Goal: Information Seeking & Learning: Learn about a topic

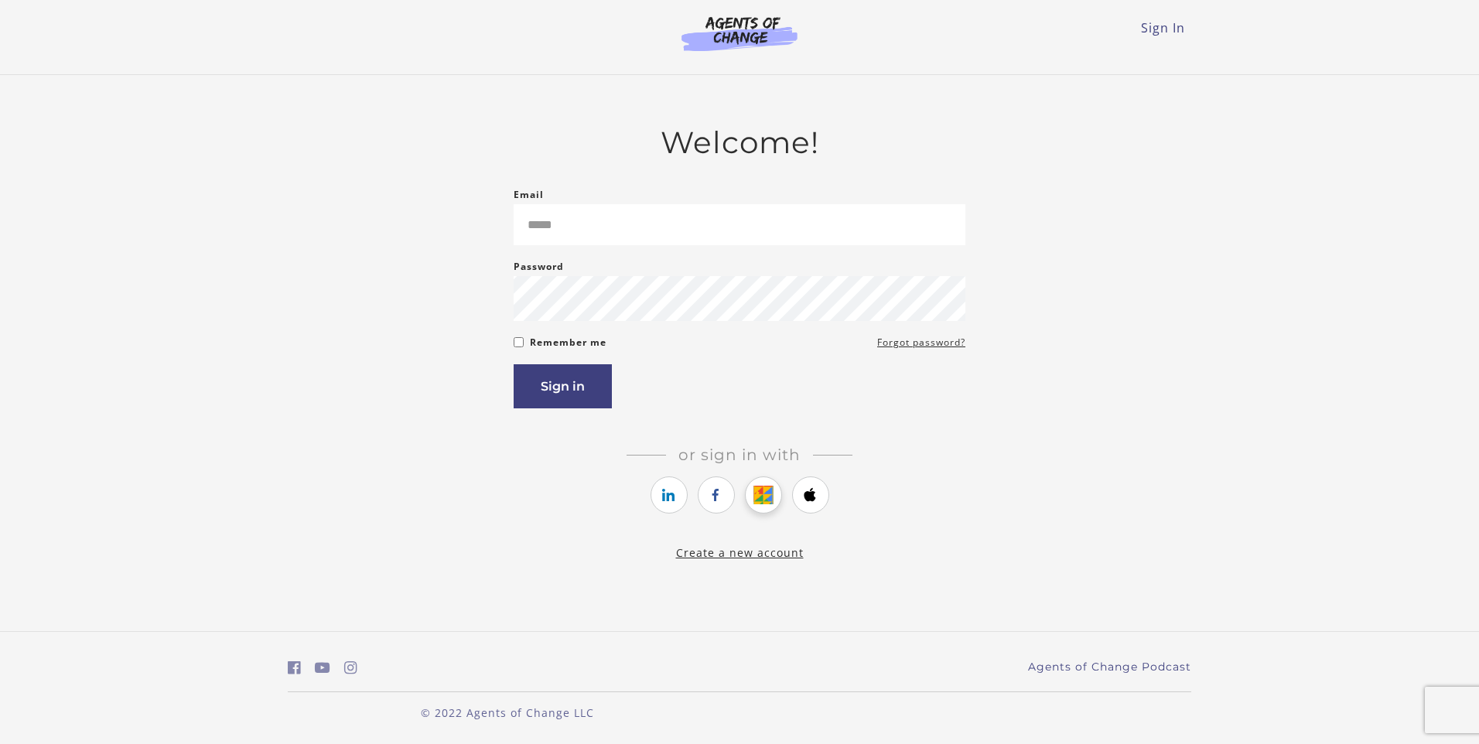
click at [768, 510] on link "https://courses.thinkific.com/users/auth/google?ss%5Breferral%5D=&ss%5Buser_ret…" at bounding box center [763, 495] width 37 height 37
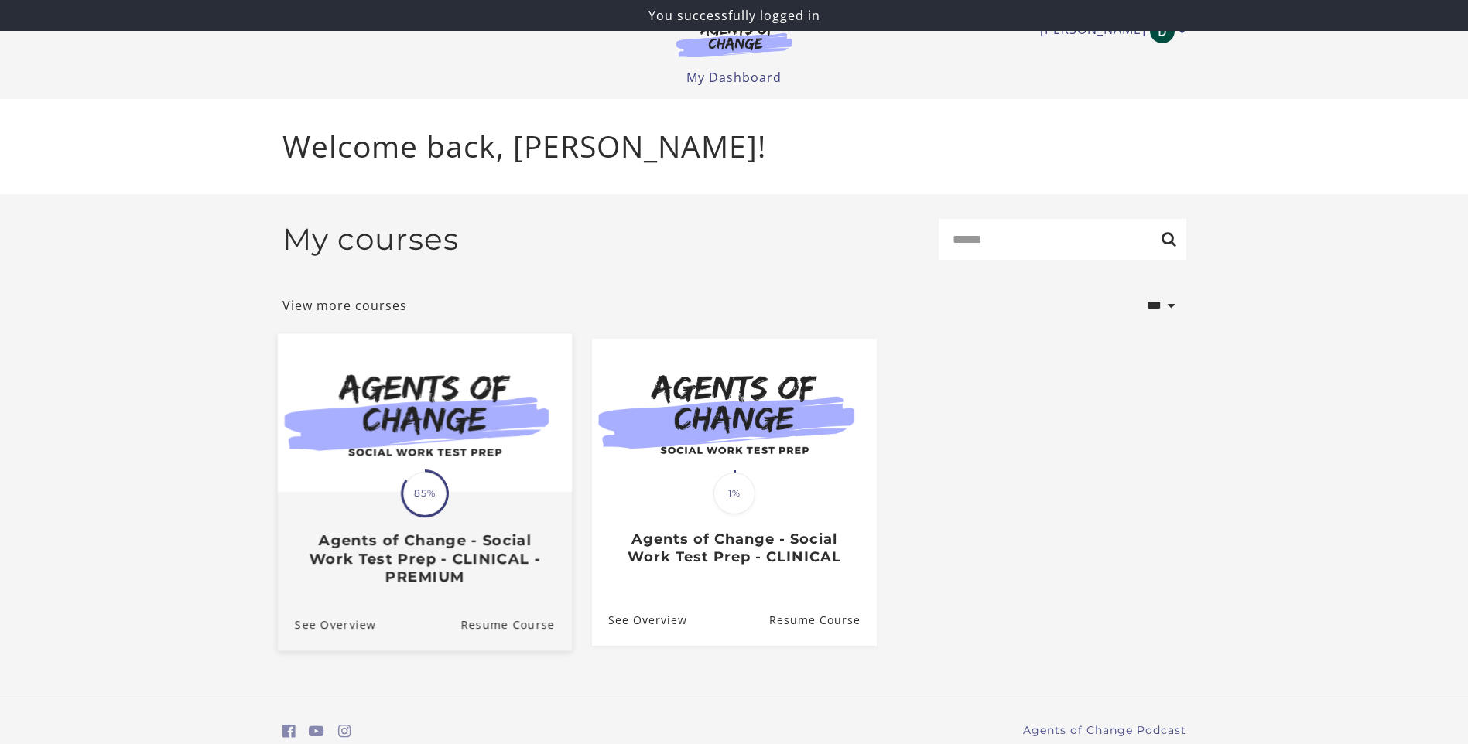
click at [518, 508] on div "Translation missing: en.liquid.partials.dashboard_course_card.progress_descript…" at bounding box center [424, 540] width 294 height 92
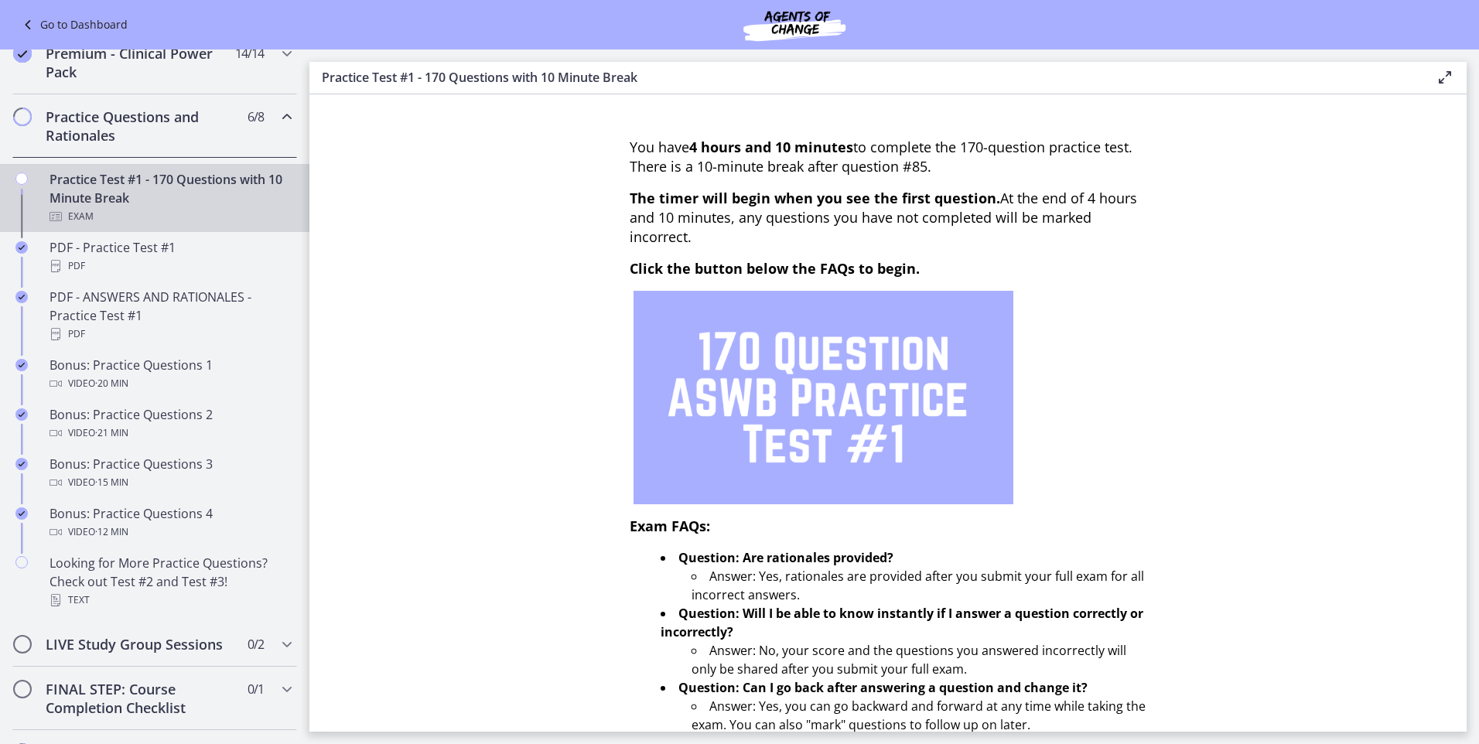
scroll to position [1038, 0]
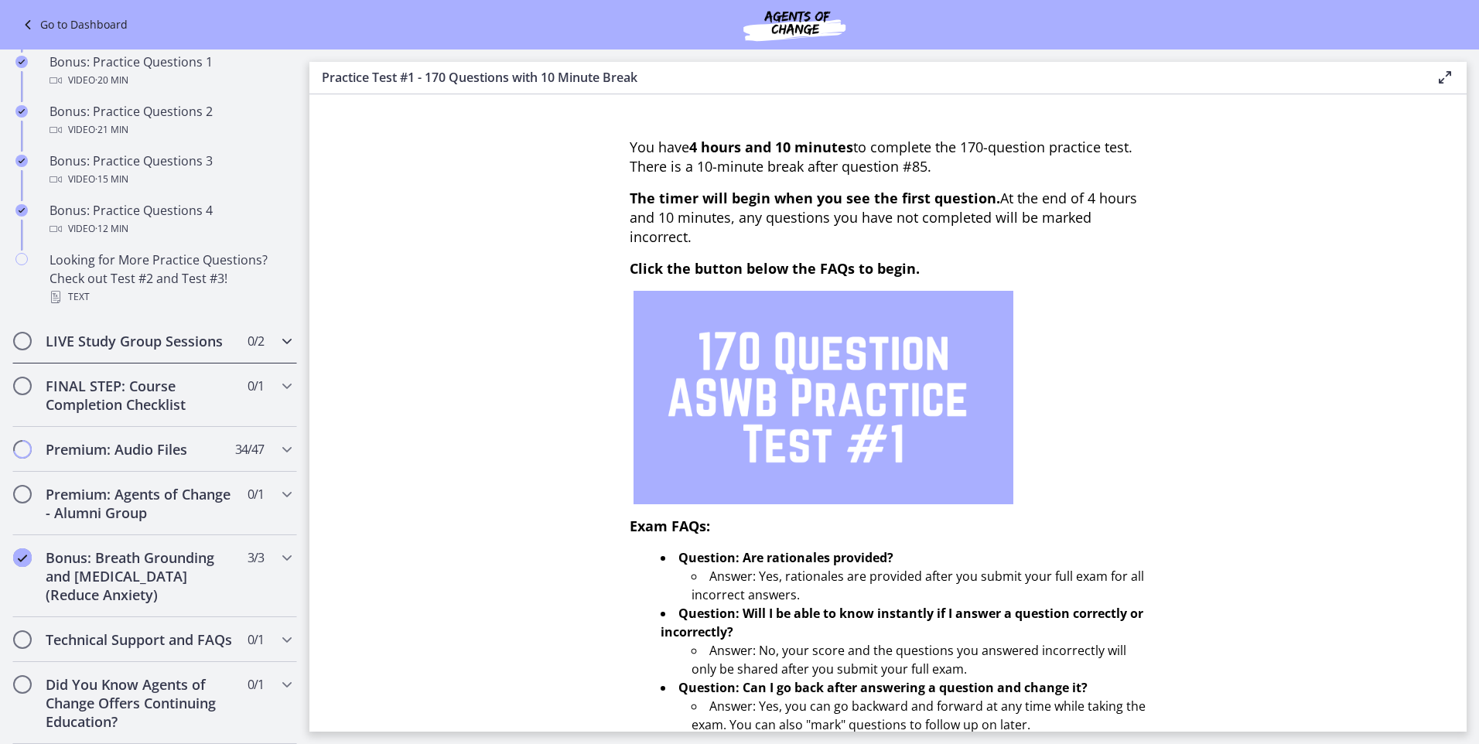
click at [192, 332] on h2 "LIVE Study Group Sessions" at bounding box center [140, 341] width 189 height 19
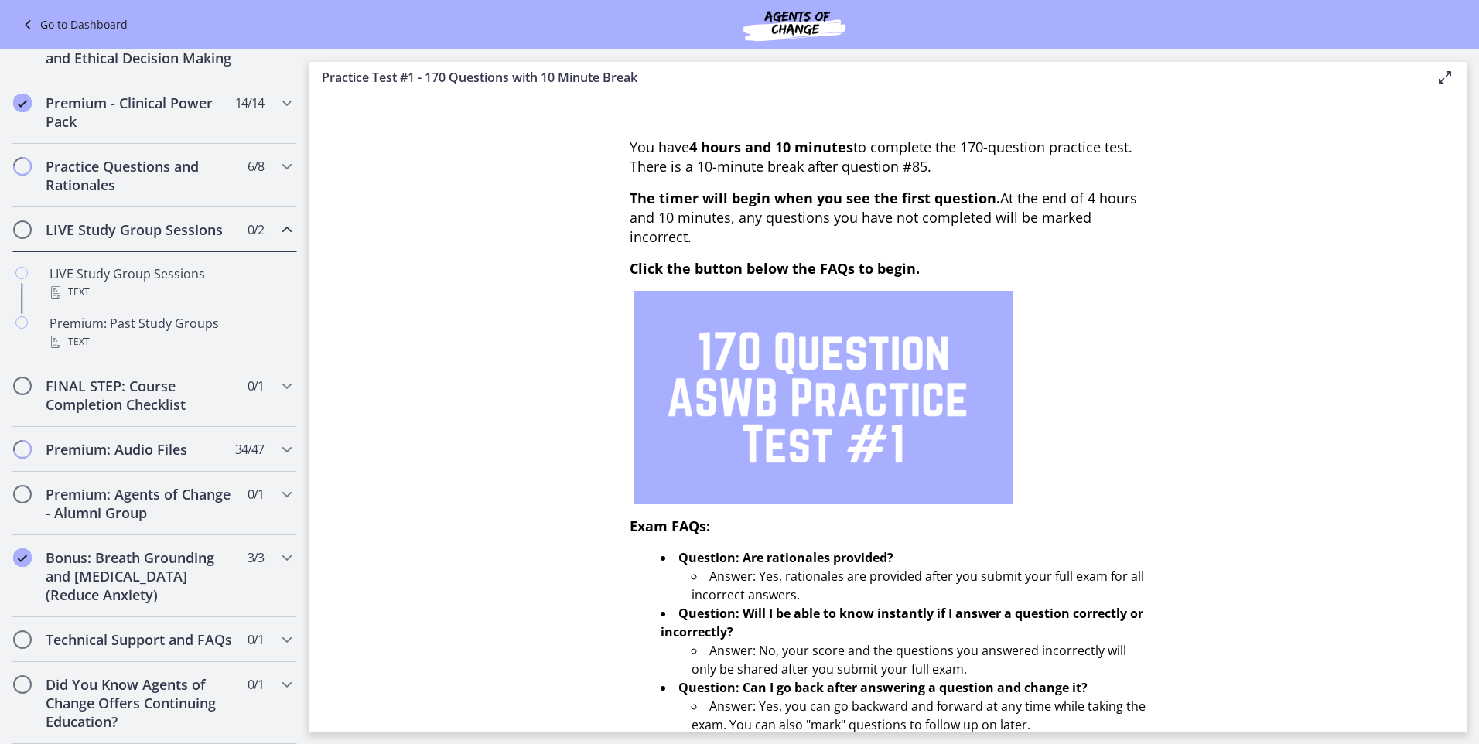
scroll to position [685, 0]
click at [203, 314] on div "Premium: Past Study Groups Text" at bounding box center [170, 332] width 241 height 37
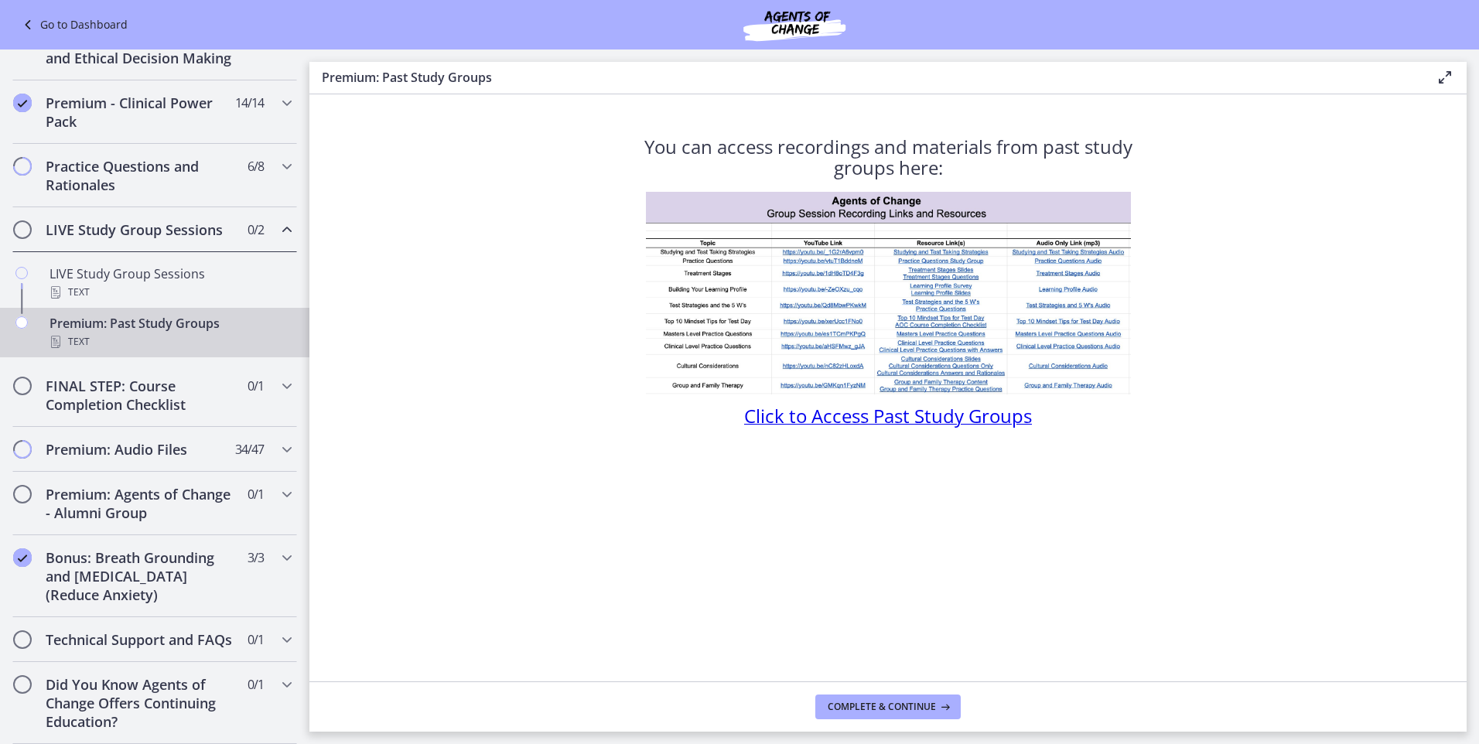
click at [952, 420] on span "Click to Access Past Study Groups" at bounding box center [888, 416] width 288 height 26
click at [93, 15] on div "Go to Dashboard" at bounding box center [739, 25] width 1479 height 50
click at [97, 23] on link "Go to Dashboard" at bounding box center [73, 24] width 109 height 19
